Goal: Navigation & Orientation: Find specific page/section

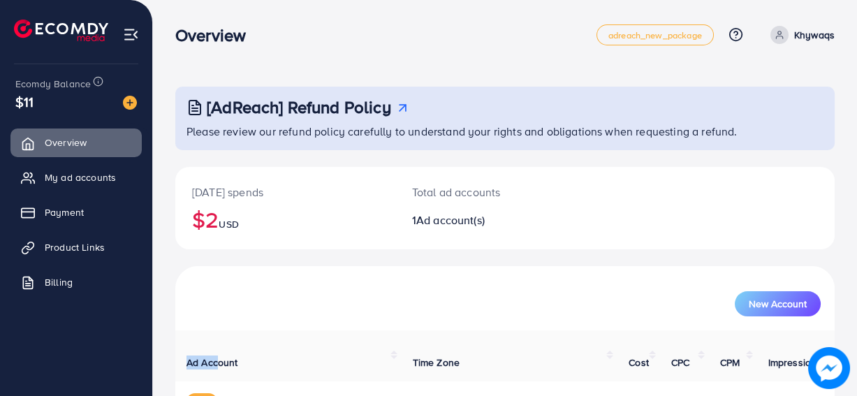
drag, startPoint x: 0, startPoint y: 0, endPoint x: 304, endPoint y: 297, distance: 425.1
click at [304, 297] on div "New Account Ad Account Time Zone Cost CPC CPM Impression Clicks CTR (%) 1030962…" at bounding box center [504, 369] width 659 height 206
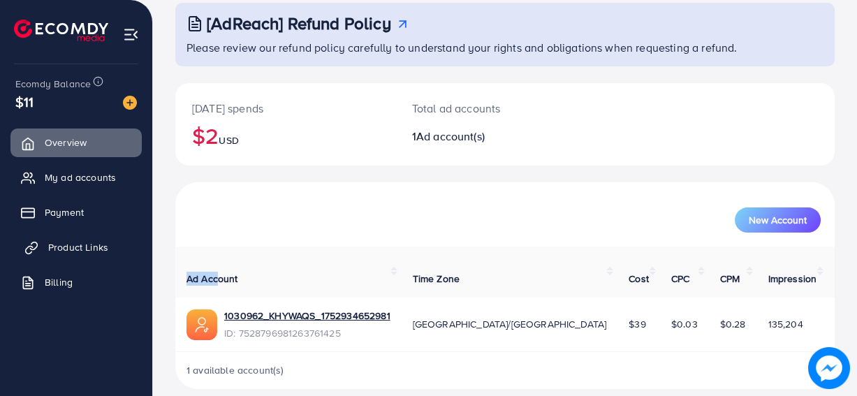
click at [102, 242] on span "Product Links" at bounding box center [78, 247] width 60 height 14
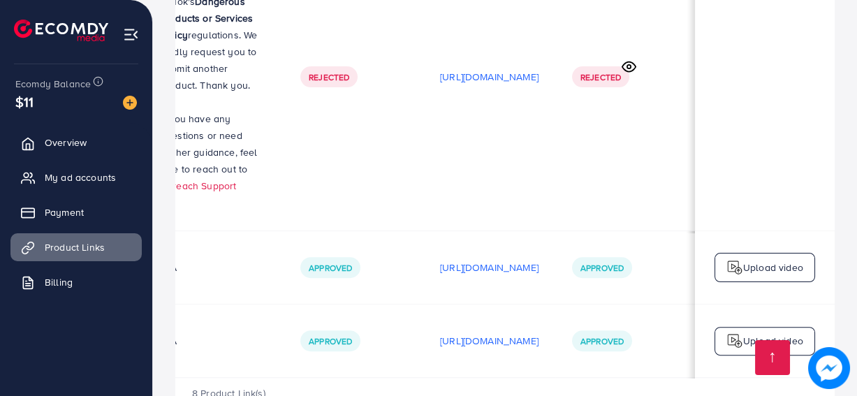
scroll to position [0, 364]
click at [506, 259] on p "[URL][DOMAIN_NAME]" at bounding box center [489, 267] width 98 height 17
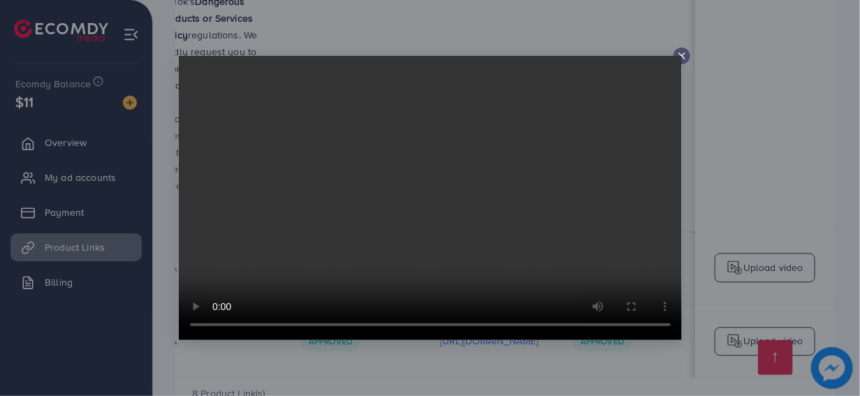
click at [681, 56] on line at bounding box center [682, 56] width 6 height 6
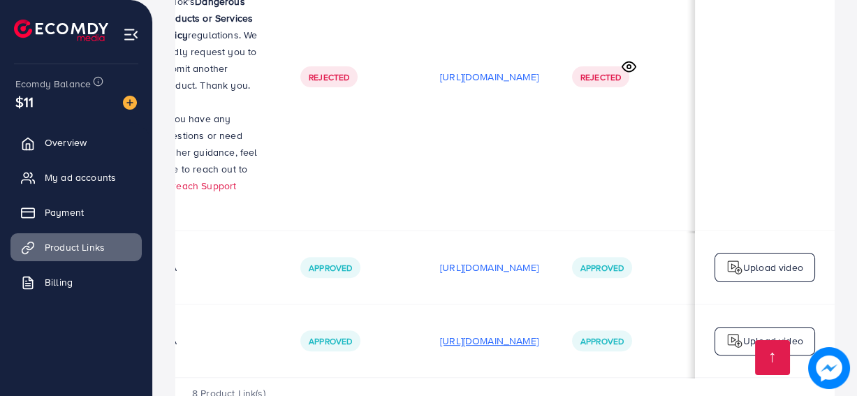
click at [538, 332] on p "[URL][DOMAIN_NAME]" at bounding box center [489, 340] width 98 height 17
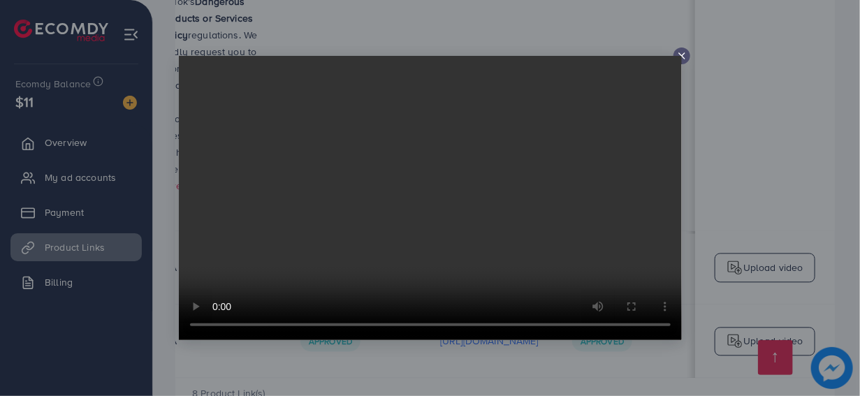
click at [485, 254] on video at bounding box center [430, 198] width 503 height 284
click at [681, 54] on icon at bounding box center [681, 55] width 11 height 11
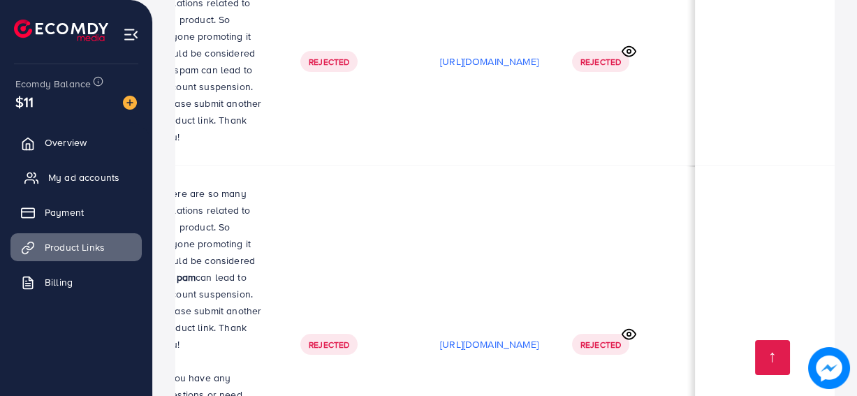
scroll to position [637, 0]
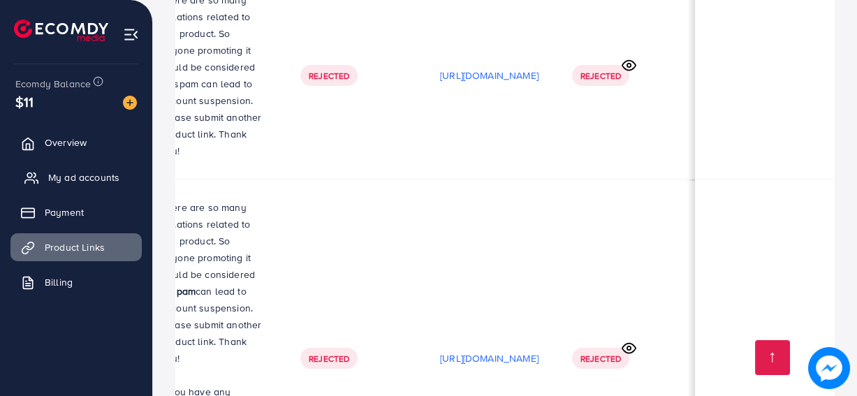
click at [68, 174] on span "My ad accounts" at bounding box center [83, 177] width 71 height 14
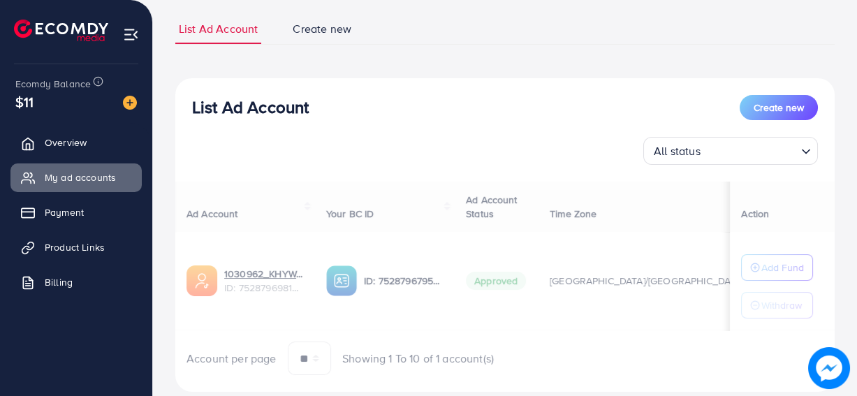
scroll to position [122, 0]
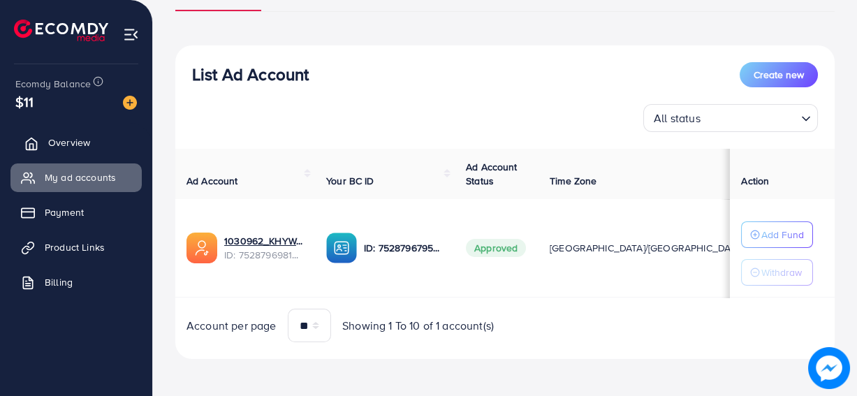
click at [102, 145] on link "Overview" at bounding box center [75, 142] width 131 height 28
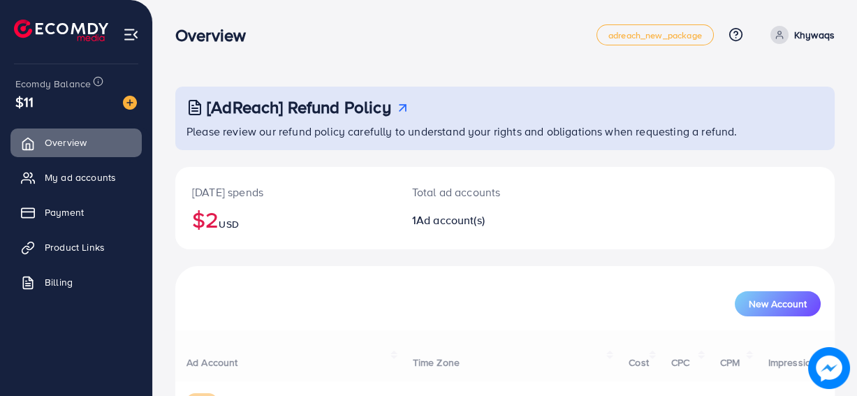
scroll to position [84, 0]
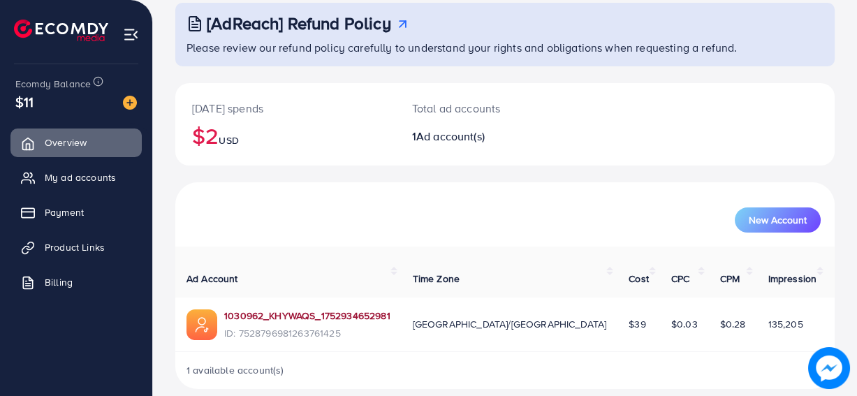
click at [323, 309] on link "1030962_KHYWAQS_1752934652981" at bounding box center [307, 316] width 166 height 14
